Goal: Transaction & Acquisition: Download file/media

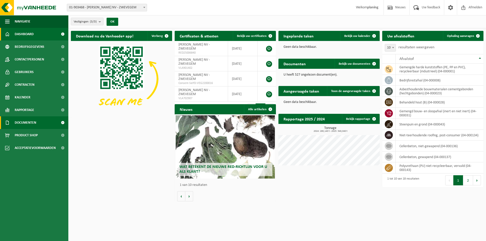
click at [53, 123] on link "Documenten" at bounding box center [34, 122] width 68 height 13
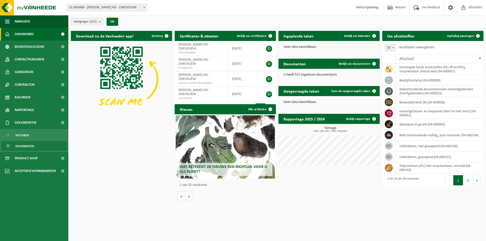
click at [31, 145] on span "Documenten" at bounding box center [24, 146] width 19 height 10
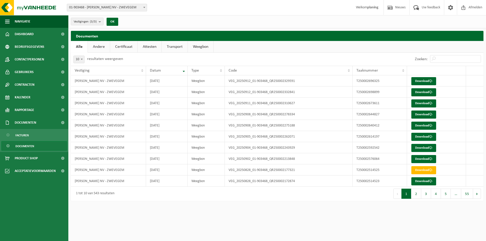
click at [414, 195] on button "2" at bounding box center [416, 194] width 10 height 10
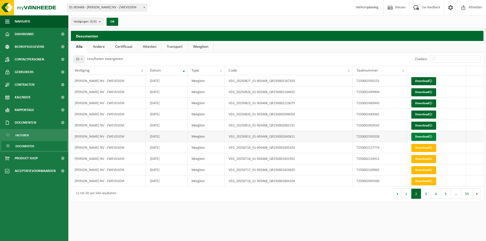
click at [423, 138] on link "Download" at bounding box center [423, 137] width 25 height 8
click at [407, 196] on button "1" at bounding box center [406, 194] width 10 height 10
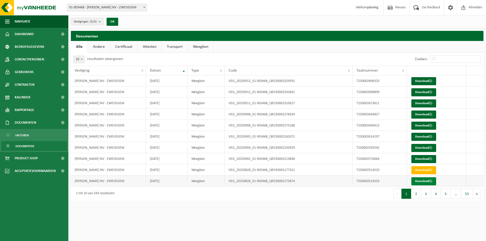
click at [425, 181] on link "Download" at bounding box center [423, 181] width 25 height 8
click at [416, 194] on button "2" at bounding box center [416, 194] width 10 height 10
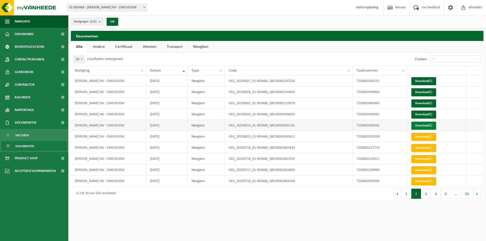
click at [419, 126] on link "Download" at bounding box center [423, 126] width 25 height 8
click at [403, 195] on button "1" at bounding box center [406, 194] width 10 height 10
click at [415, 194] on button "2" at bounding box center [416, 194] width 10 height 10
click at [424, 193] on button "3" at bounding box center [426, 194] width 10 height 10
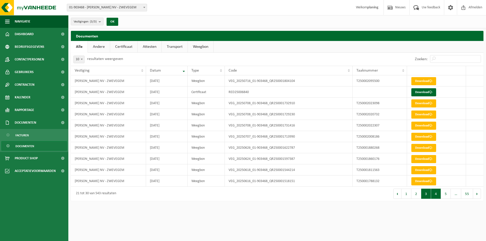
click at [434, 193] on button "4" at bounding box center [436, 194] width 10 height 10
click at [406, 196] on button "1" at bounding box center [406, 194] width 10 height 10
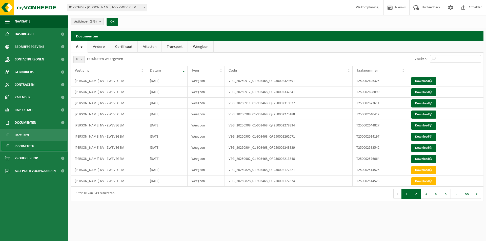
click at [415, 197] on button "2" at bounding box center [416, 194] width 10 height 10
click at [410, 196] on button "1" at bounding box center [406, 194] width 10 height 10
click at [415, 194] on button "2" at bounding box center [416, 194] width 10 height 10
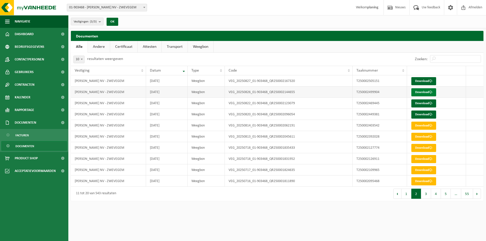
click at [422, 92] on link "Download" at bounding box center [423, 92] width 25 height 8
click at [416, 115] on link "Download" at bounding box center [423, 115] width 25 height 8
click at [418, 114] on link "Download" at bounding box center [423, 115] width 25 height 8
click at [420, 116] on link "Download" at bounding box center [423, 115] width 25 height 8
click at [420, 104] on link "Download" at bounding box center [423, 103] width 25 height 8
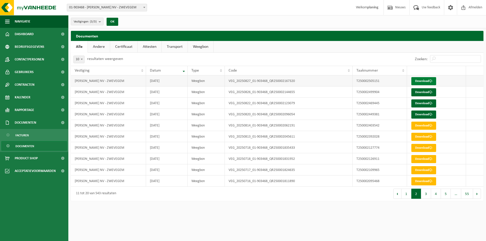
click at [427, 80] on link "Download" at bounding box center [423, 81] width 25 height 8
